Goal: Check status

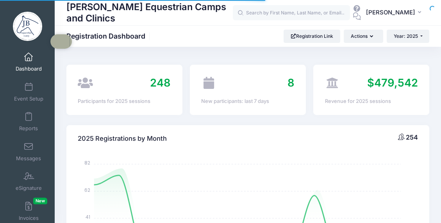
select select
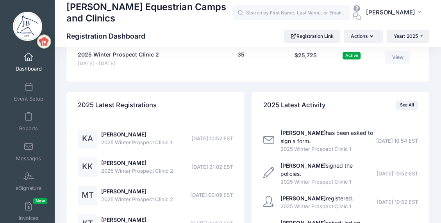
scroll to position [820, 0]
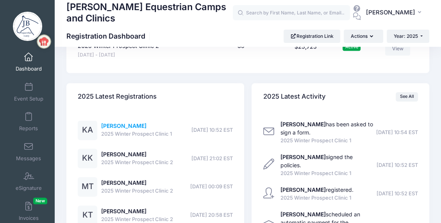
click at [119, 124] on link "[PERSON_NAME]" at bounding box center [123, 126] width 45 height 7
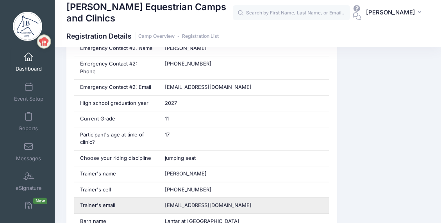
scroll to position [469, 0]
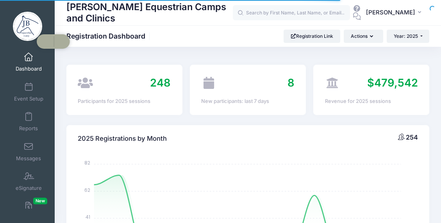
select select
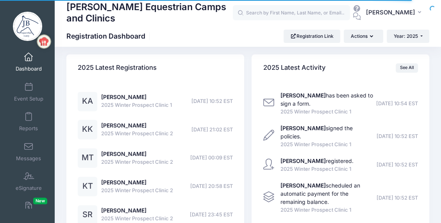
scroll to position [820, 0]
